Goal: Information Seeking & Learning: Check status

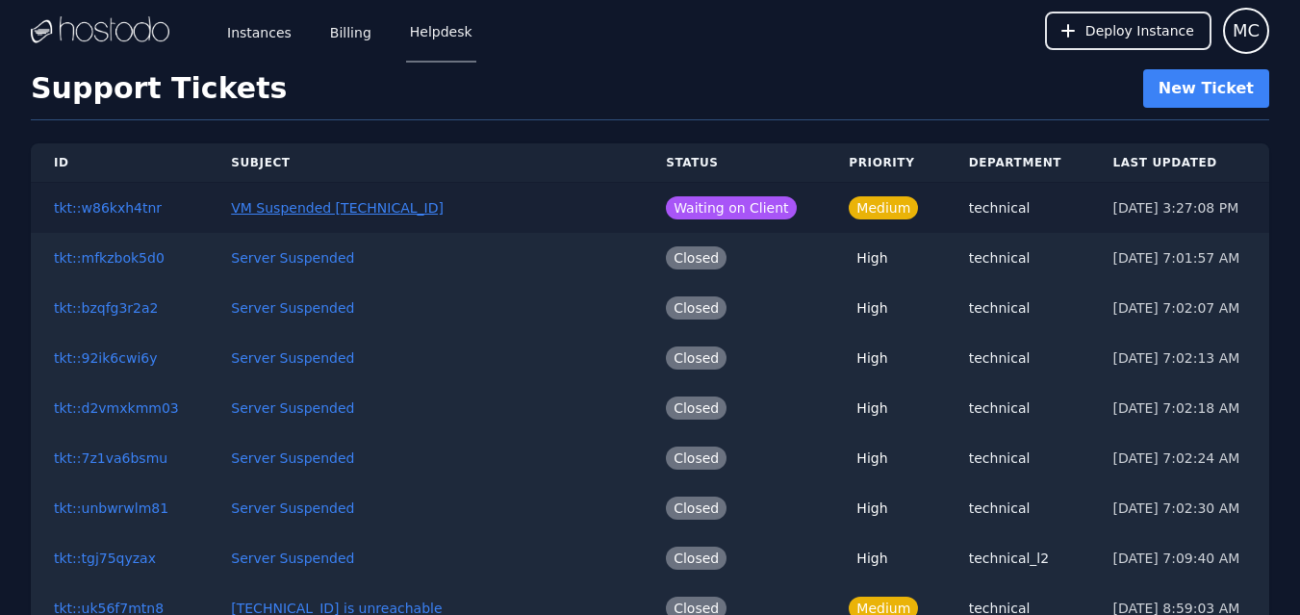
click at [265, 204] on link "VM Suspended [TECHNICAL_ID]" at bounding box center [337, 207] width 213 height 15
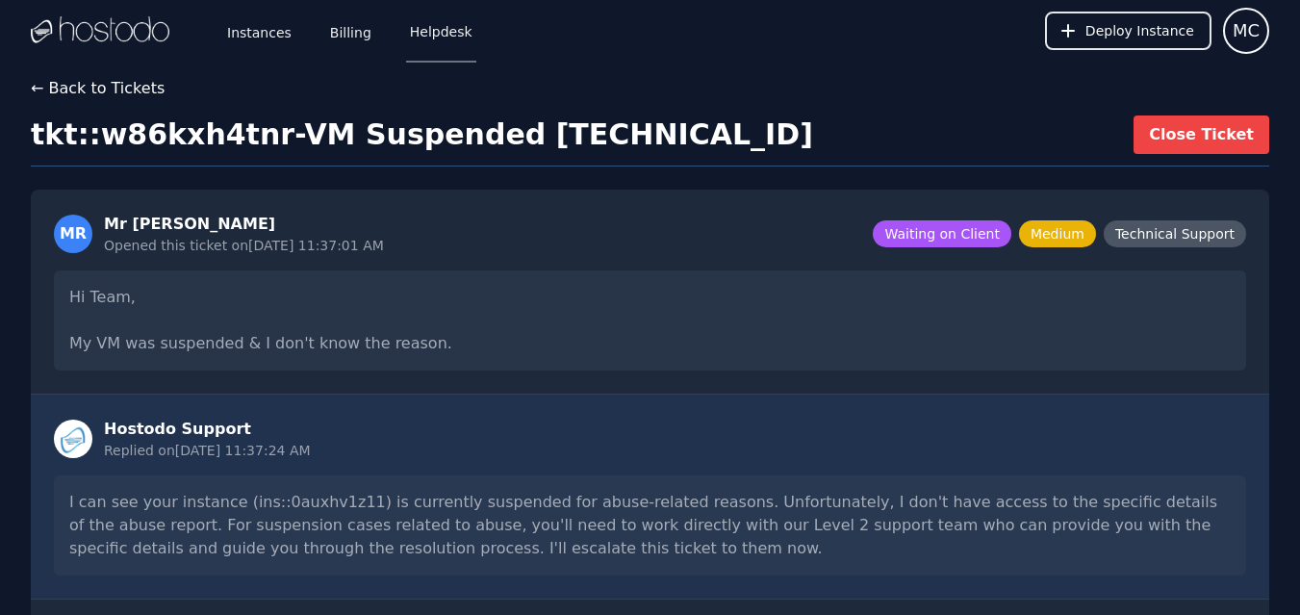
click at [129, 94] on button "← Back to Tickets" at bounding box center [98, 88] width 134 height 23
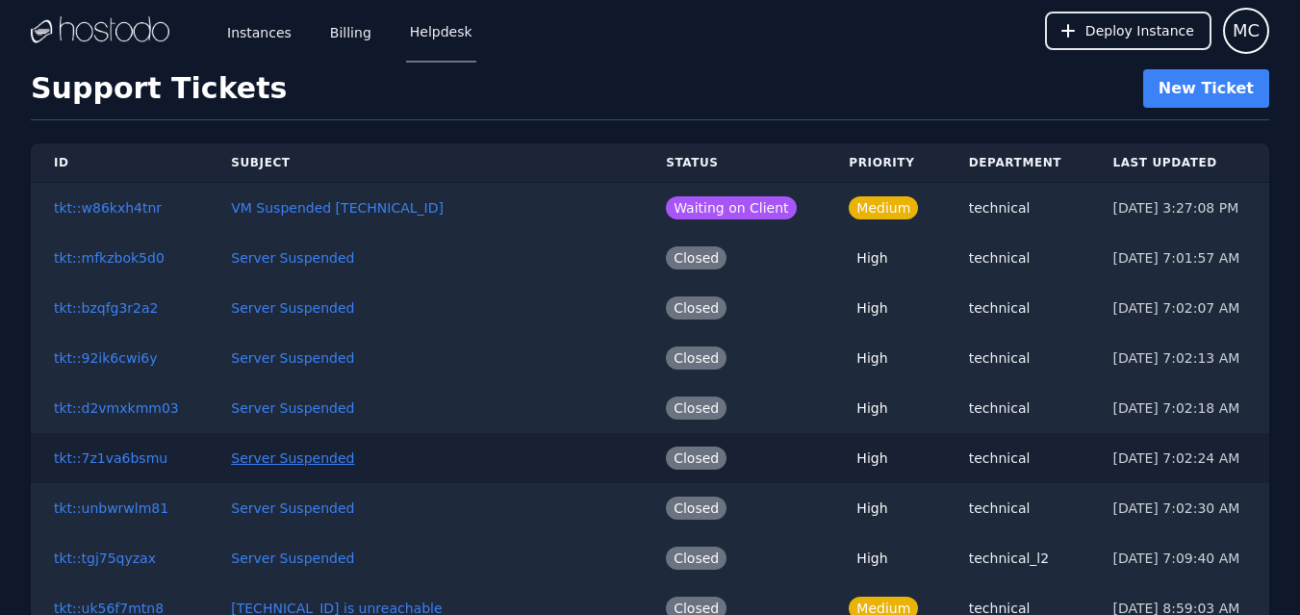
click at [308, 454] on link "Server Suspended" at bounding box center [292, 457] width 123 height 15
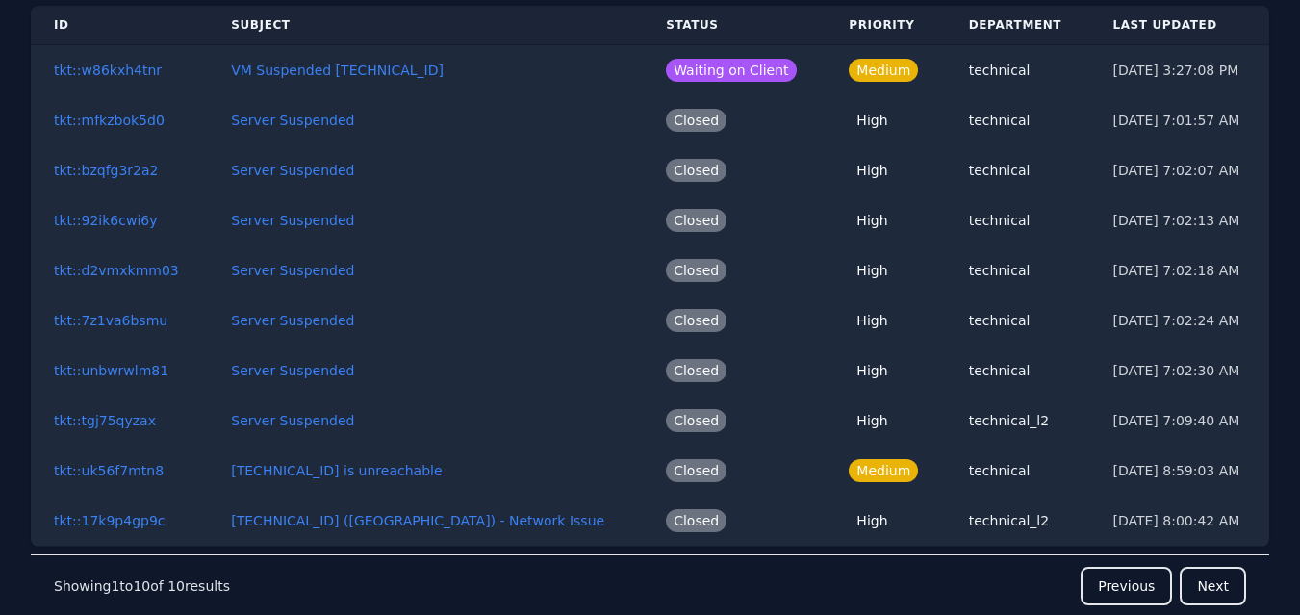
scroll to position [232, 0]
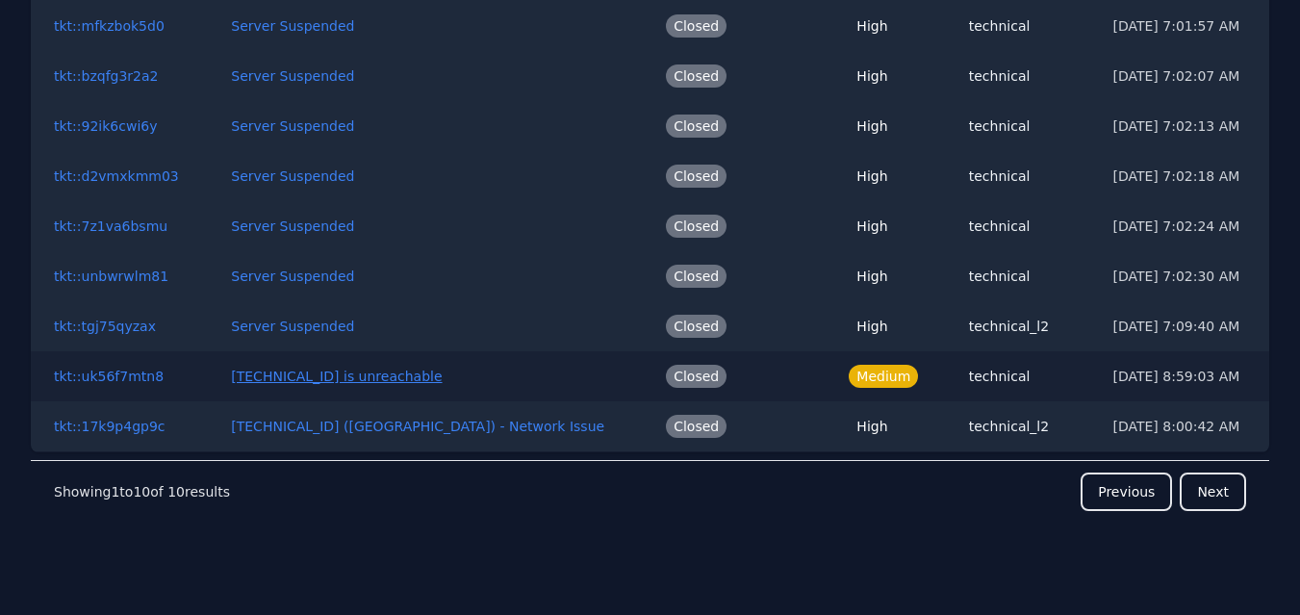
click at [257, 371] on link "[TECHNICAL_ID] is unreachable" at bounding box center [336, 376] width 211 height 15
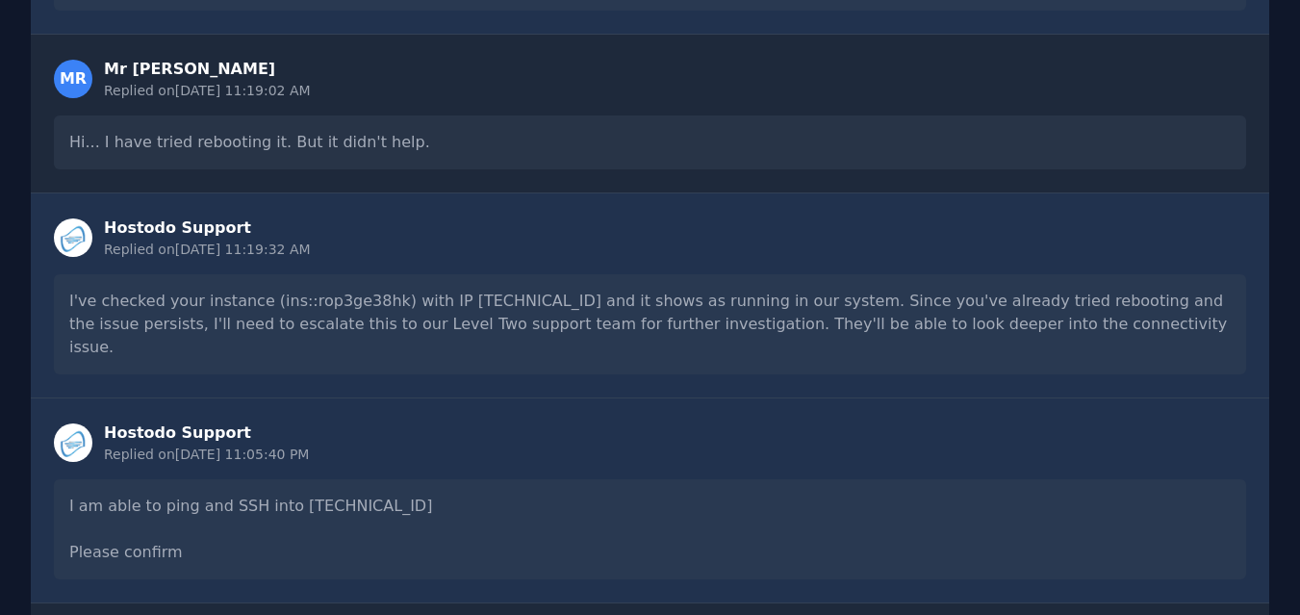
scroll to position [646, 0]
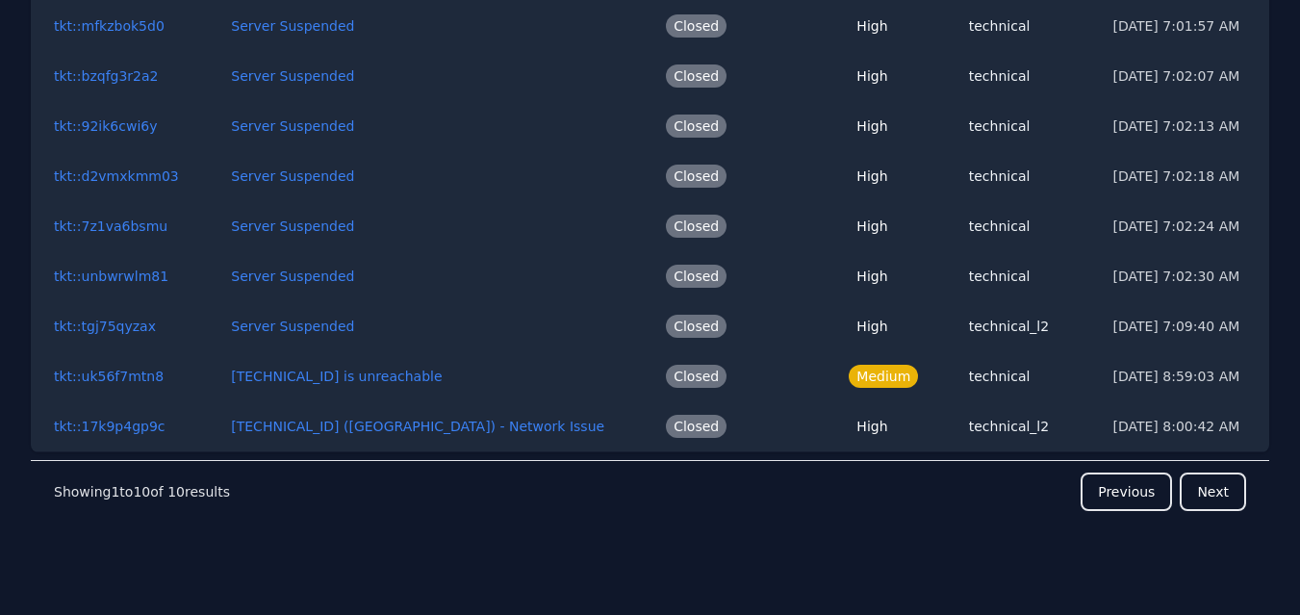
scroll to position [232, 0]
click at [289, 332] on link "Server Suspended" at bounding box center [292, 325] width 123 height 15
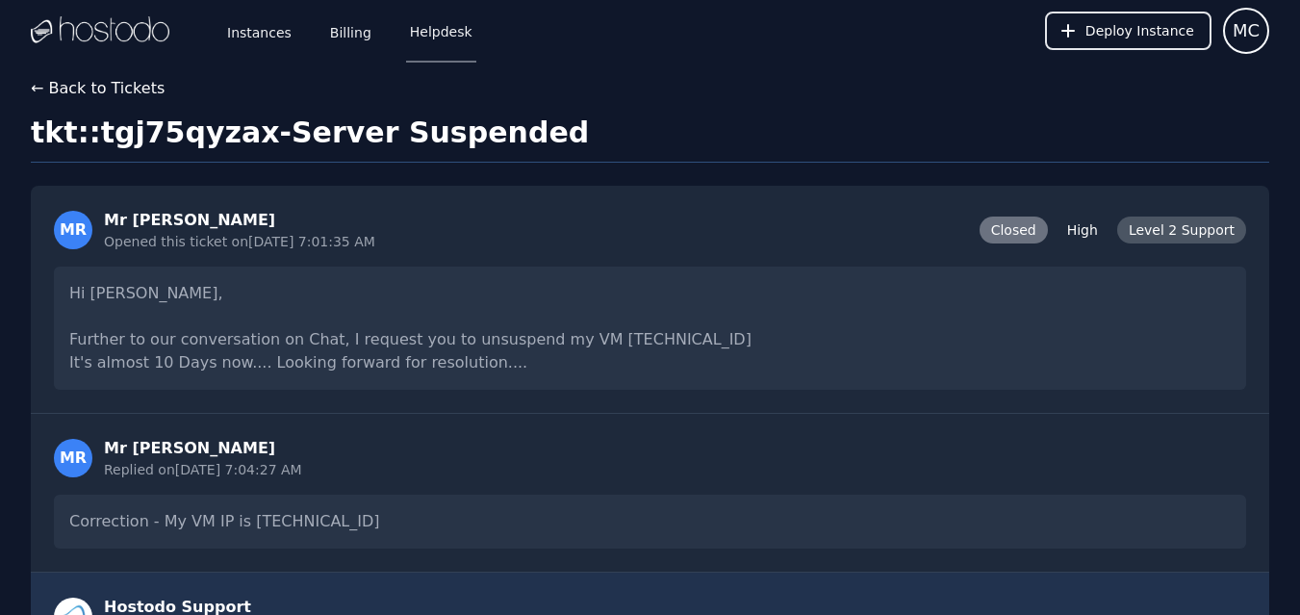
click at [73, 77] on button "← Back to Tickets" at bounding box center [98, 88] width 134 height 23
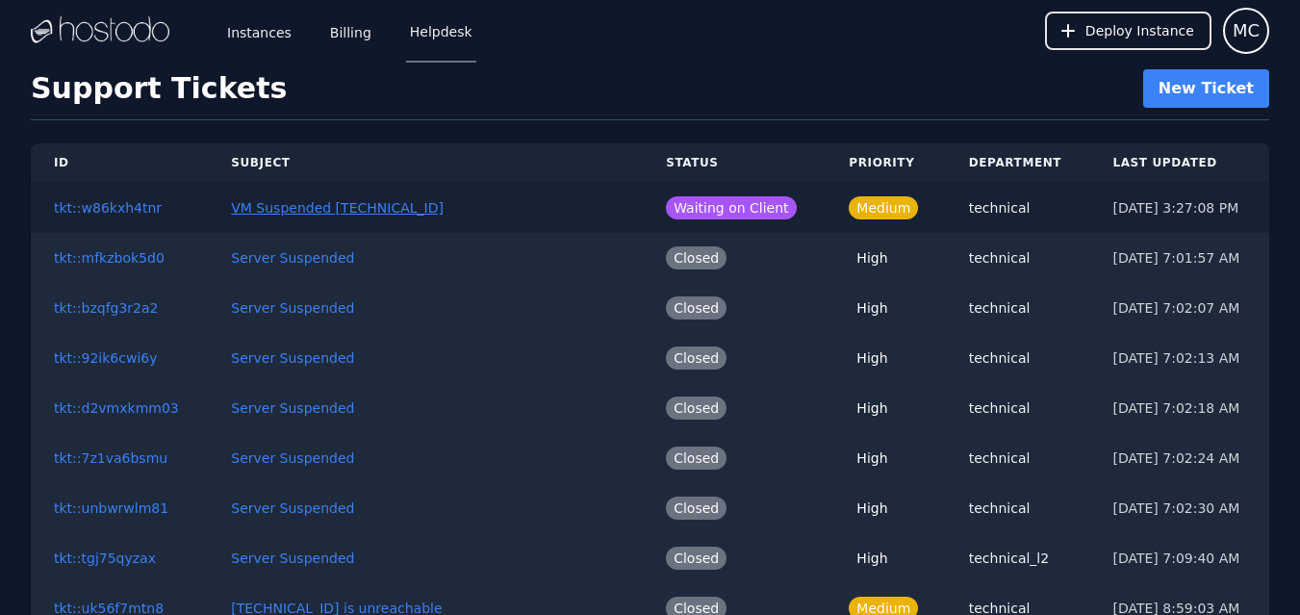
click at [387, 209] on link "VM Suspended [TECHNICAL_ID]" at bounding box center [337, 207] width 213 height 15
